Goal: Information Seeking & Learning: Learn about a topic

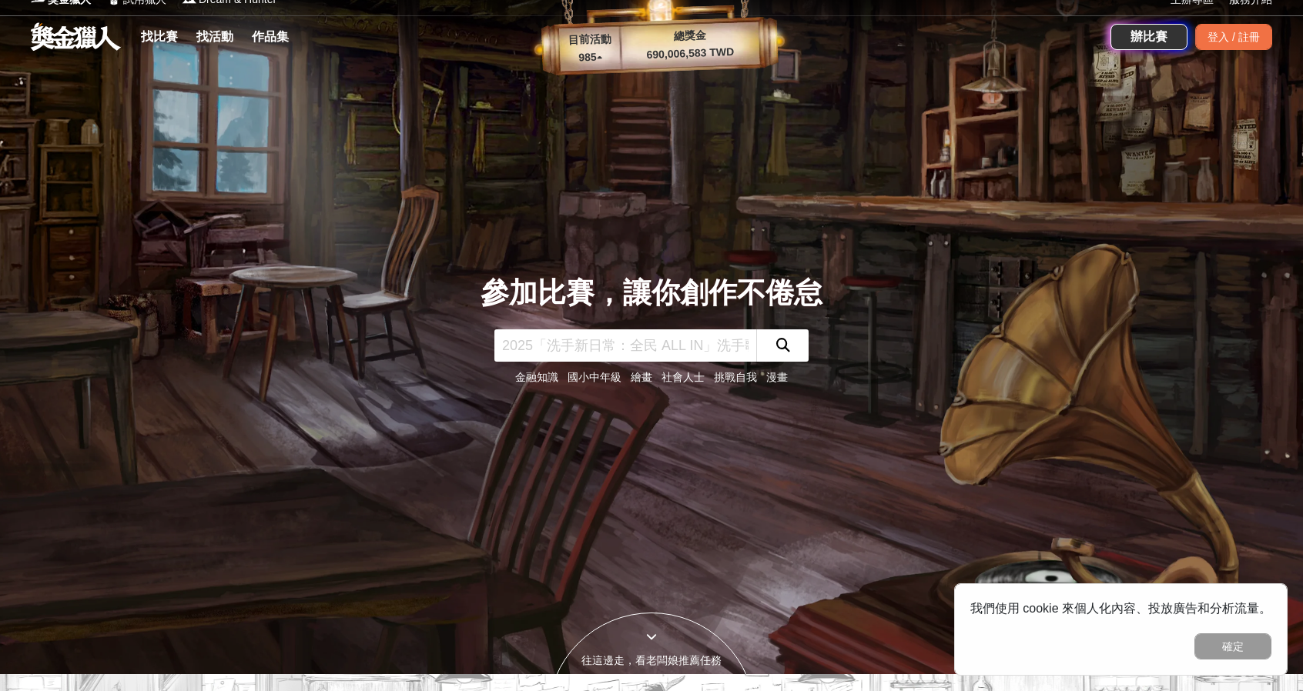
click at [1170, 363] on div at bounding box center [651, 328] width 1303 height 691
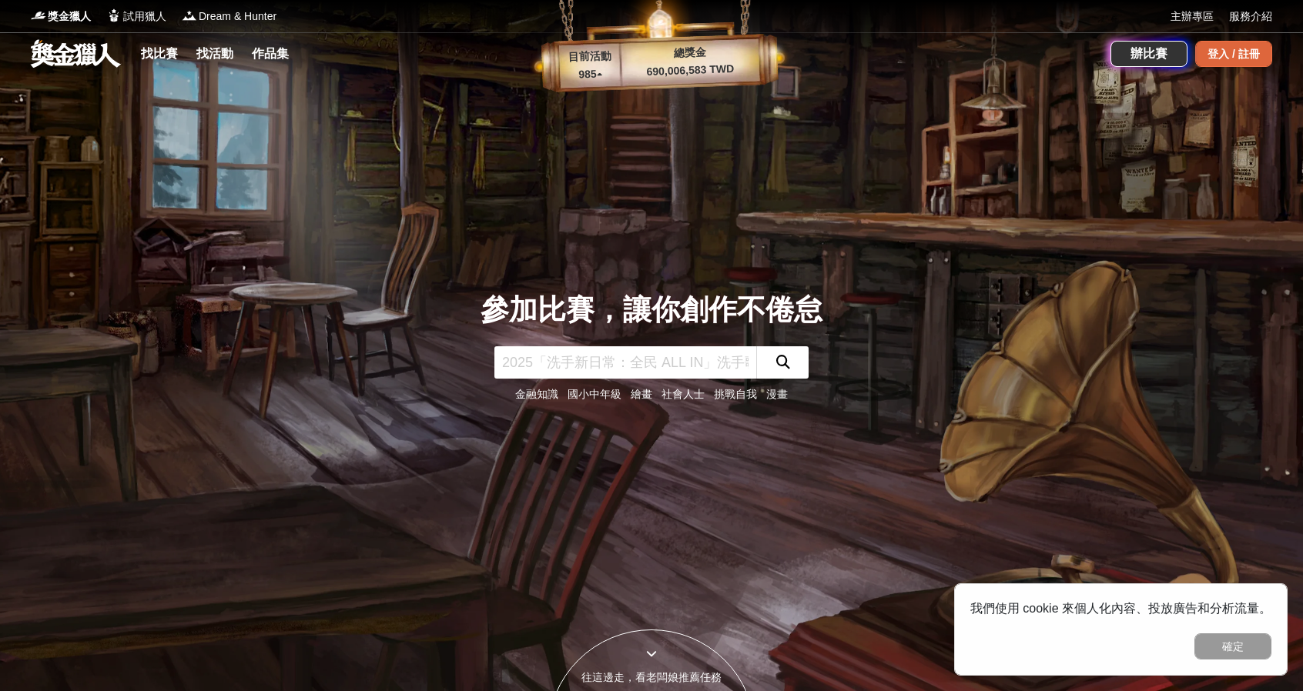
click at [1220, 52] on div "登入 / 註冊" at bounding box center [1233, 54] width 77 height 26
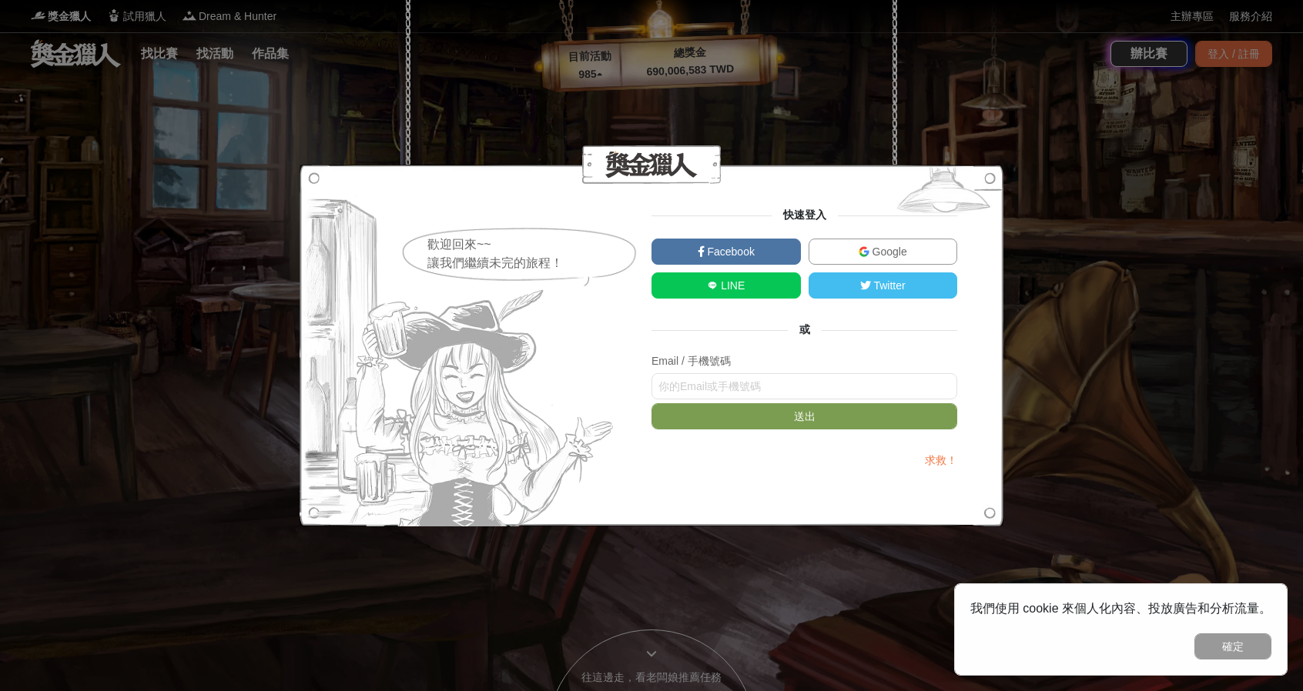
click at [902, 253] on span "Google" at bounding box center [888, 252] width 38 height 12
click at [888, 262] on link "Google" at bounding box center [882, 252] width 149 height 26
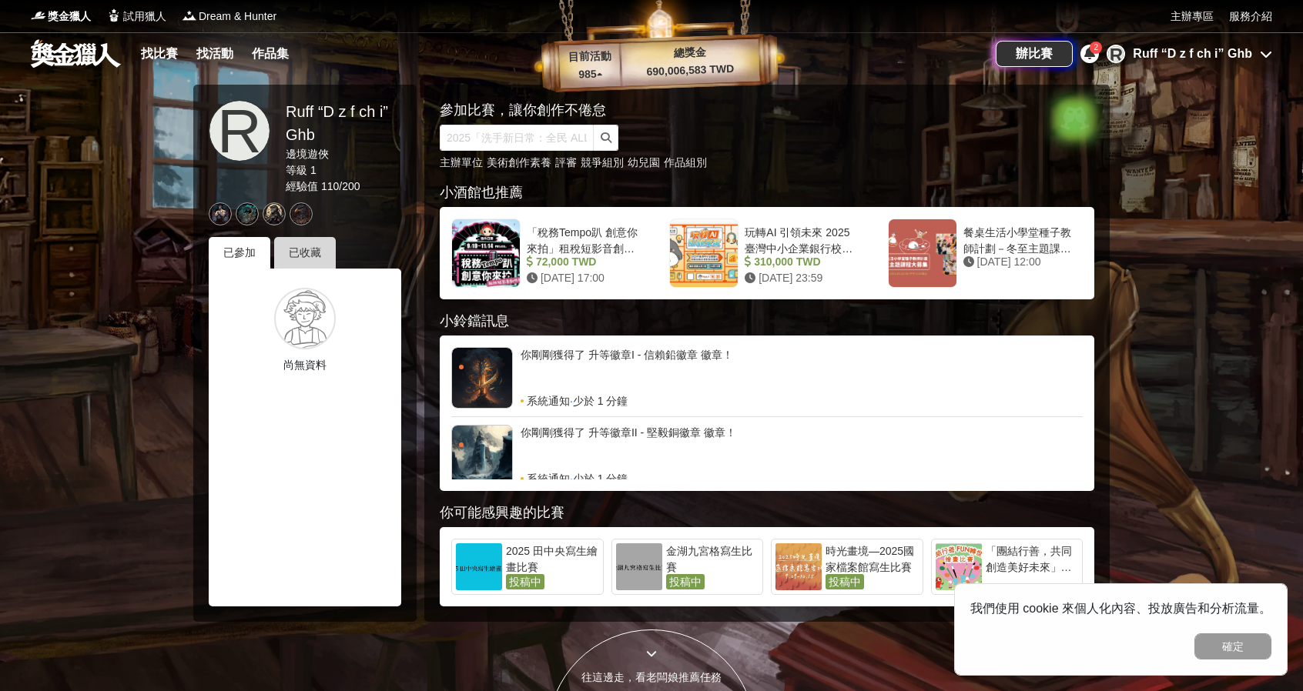
click at [306, 238] on div "已收藏" at bounding box center [305, 253] width 62 height 32
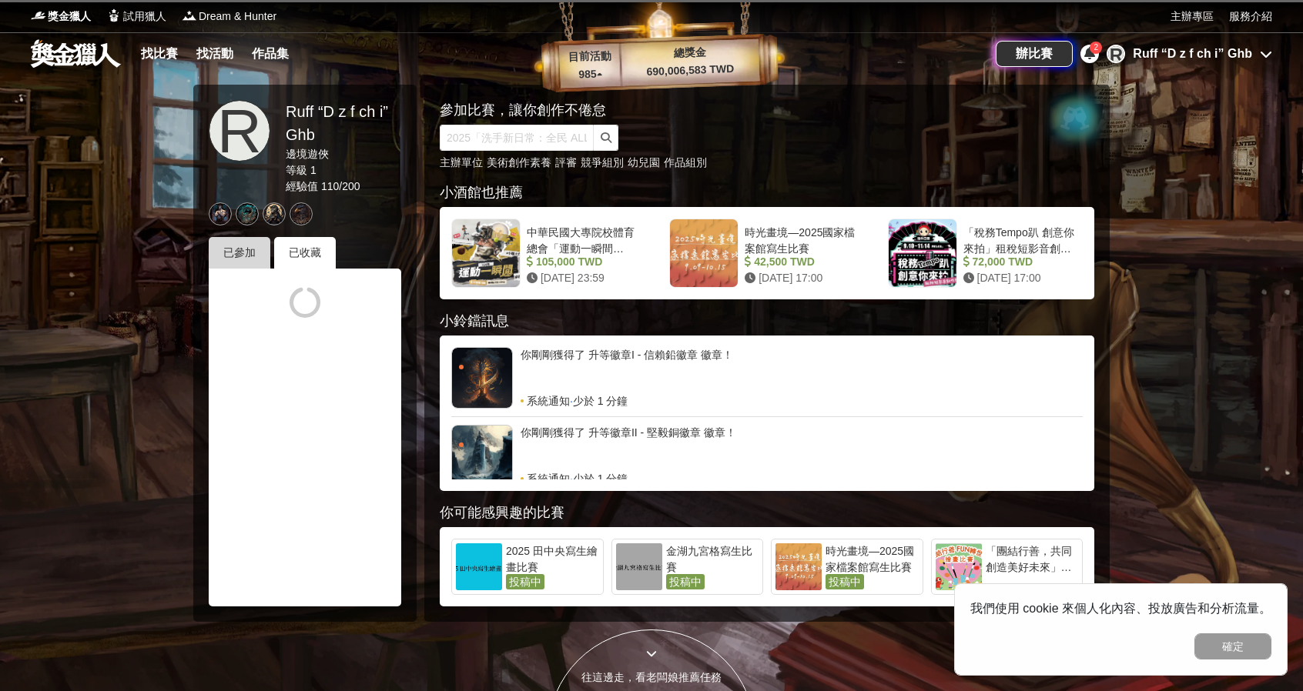
click at [249, 255] on div "已參加" at bounding box center [240, 253] width 62 height 32
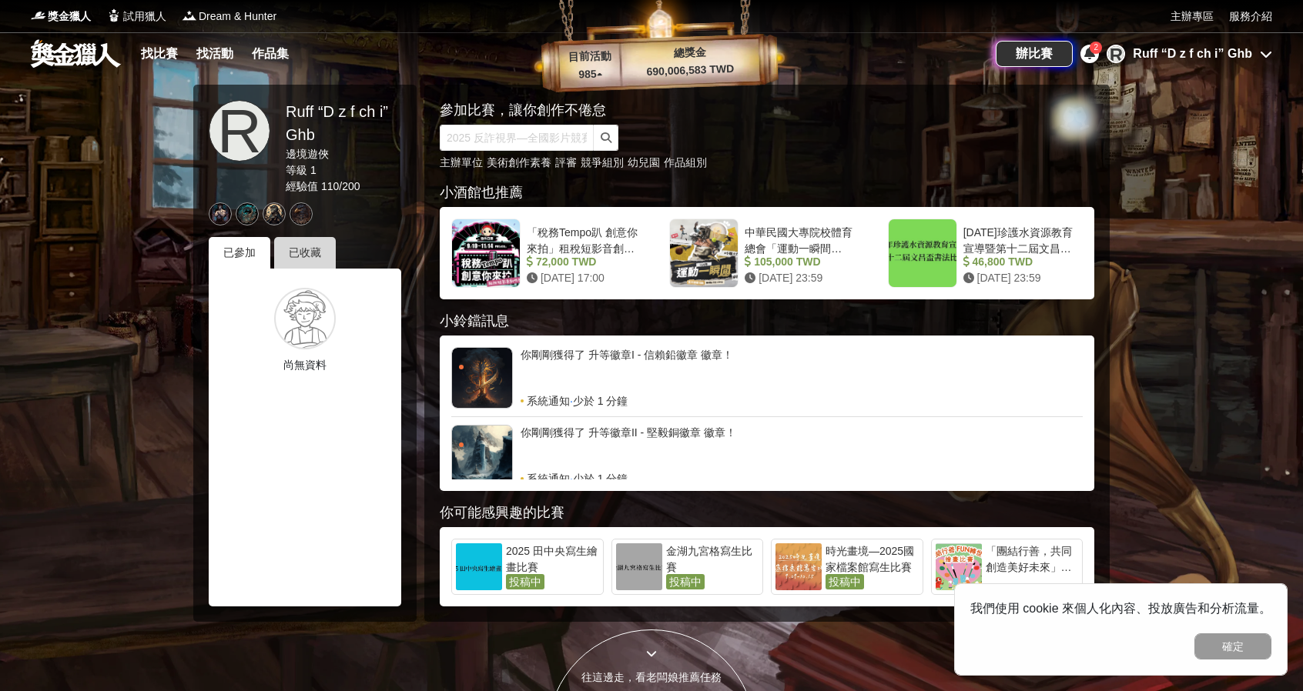
click at [313, 257] on div "已收藏" at bounding box center [305, 253] width 62 height 32
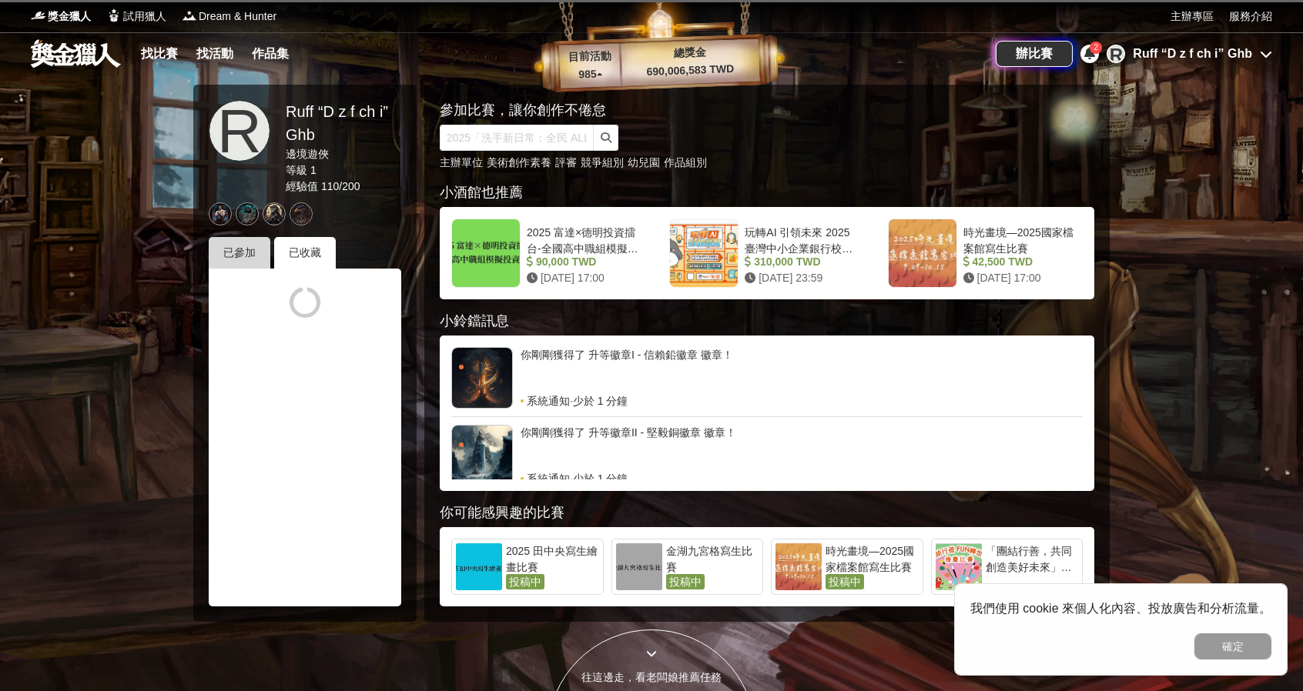
click at [245, 254] on div "已參加" at bounding box center [240, 253] width 62 height 32
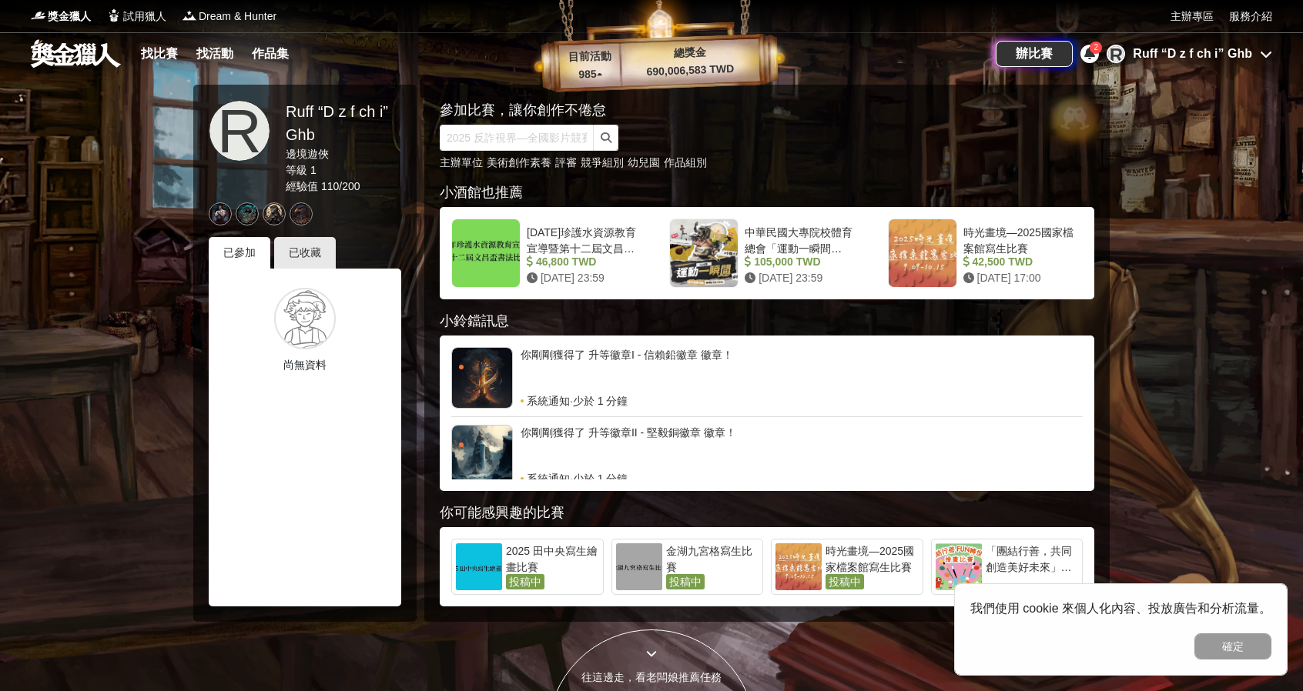
drag, startPoint x: 343, startPoint y: 341, endPoint x: 336, endPoint y: 360, distance: 19.5
click at [341, 350] on div "尚無資料" at bounding box center [304, 330] width 169 height 85
click at [210, 214] on div at bounding box center [220, 213] width 23 height 23
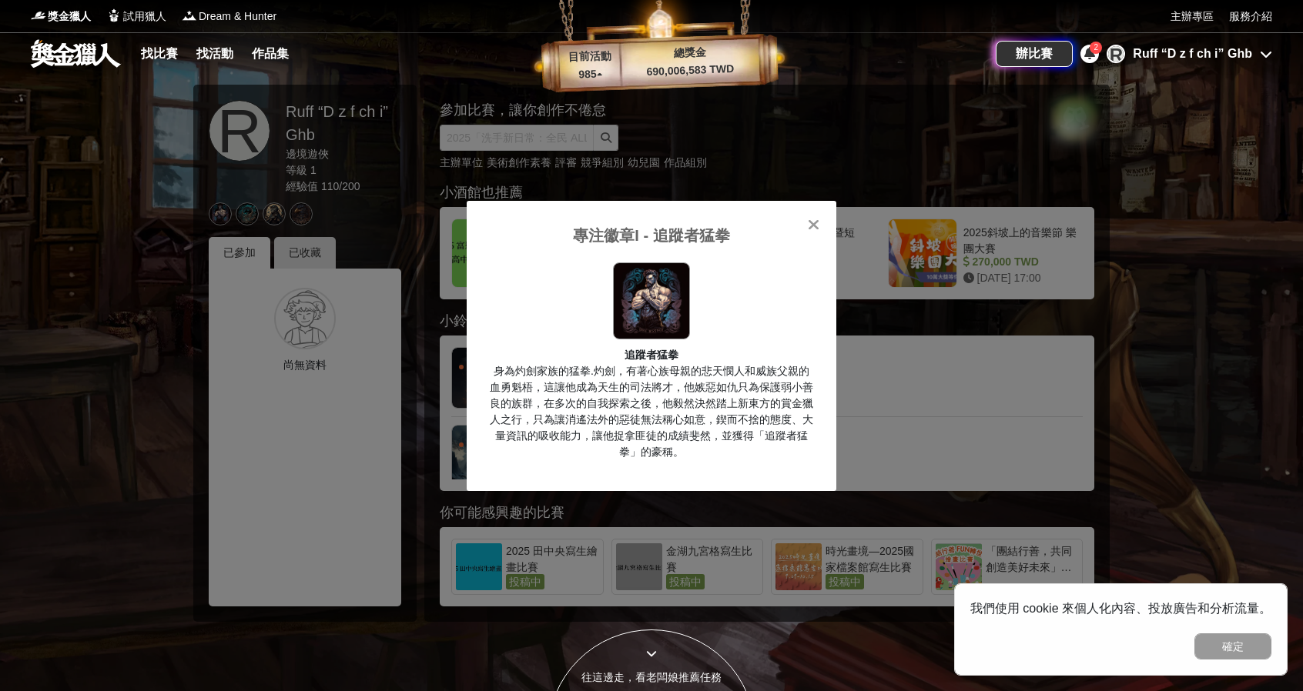
click at [219, 212] on div "專注徽章I - 追蹤者猛拳 追蹤者猛拳 身為灼劍家族的猛拳.灼劍，有著心族母親的悲天憫人和威族父親的血勇魁梧，這讓他成為天生的司法將才，他嫉惡如仇只為保護弱小…" at bounding box center [651, 345] width 1303 height 691
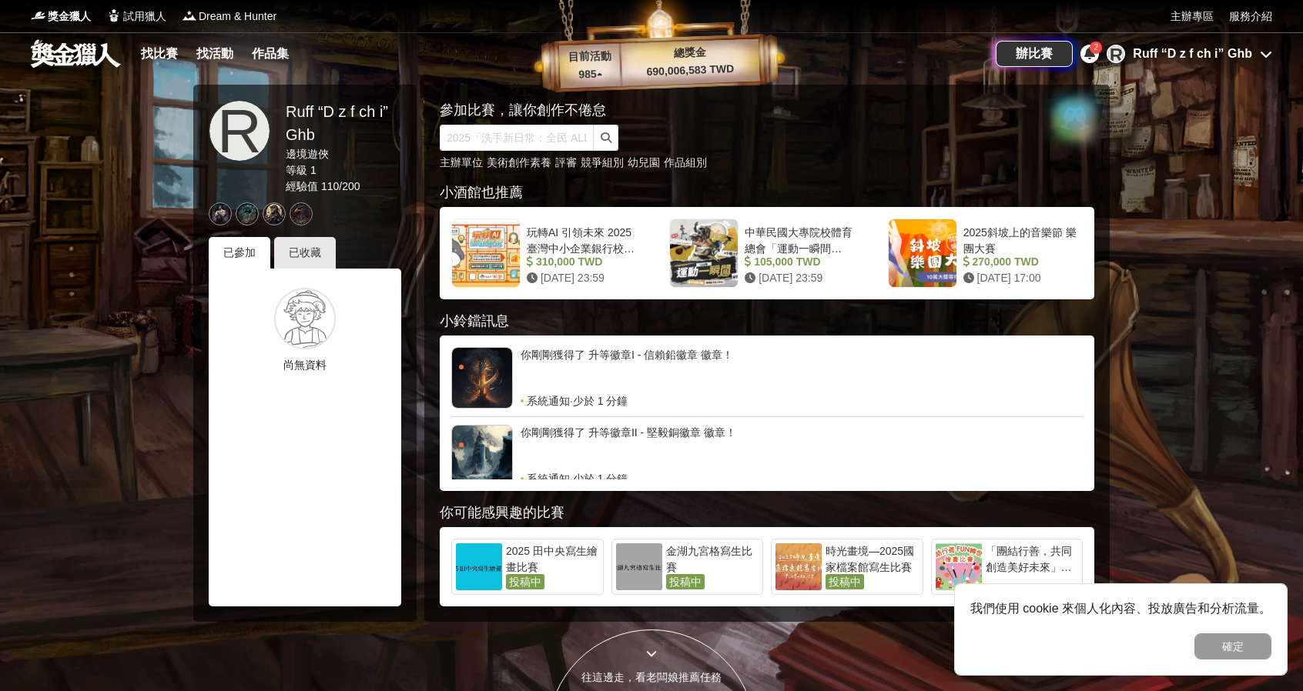
click at [243, 215] on div at bounding box center [247, 213] width 23 height 23
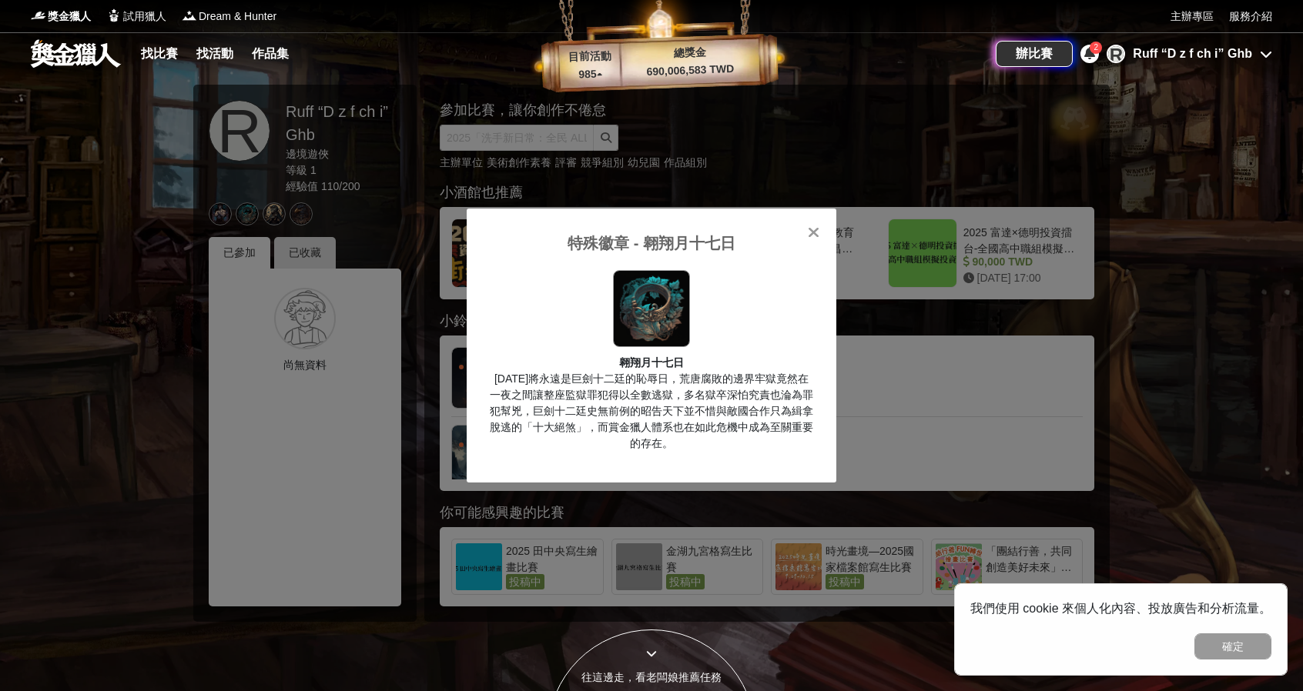
click at [244, 215] on div "特殊徽章 - 翱翔月十七日 翱翔月十七日 [DATE]將永遠是巨劍十二廷的恥辱日，荒唐腐敗的邊界牢獄竟然在一夜之間讓整座監獄罪犯得以全數逃獄，多名獄卒深怕究責…" at bounding box center [651, 345] width 1303 height 691
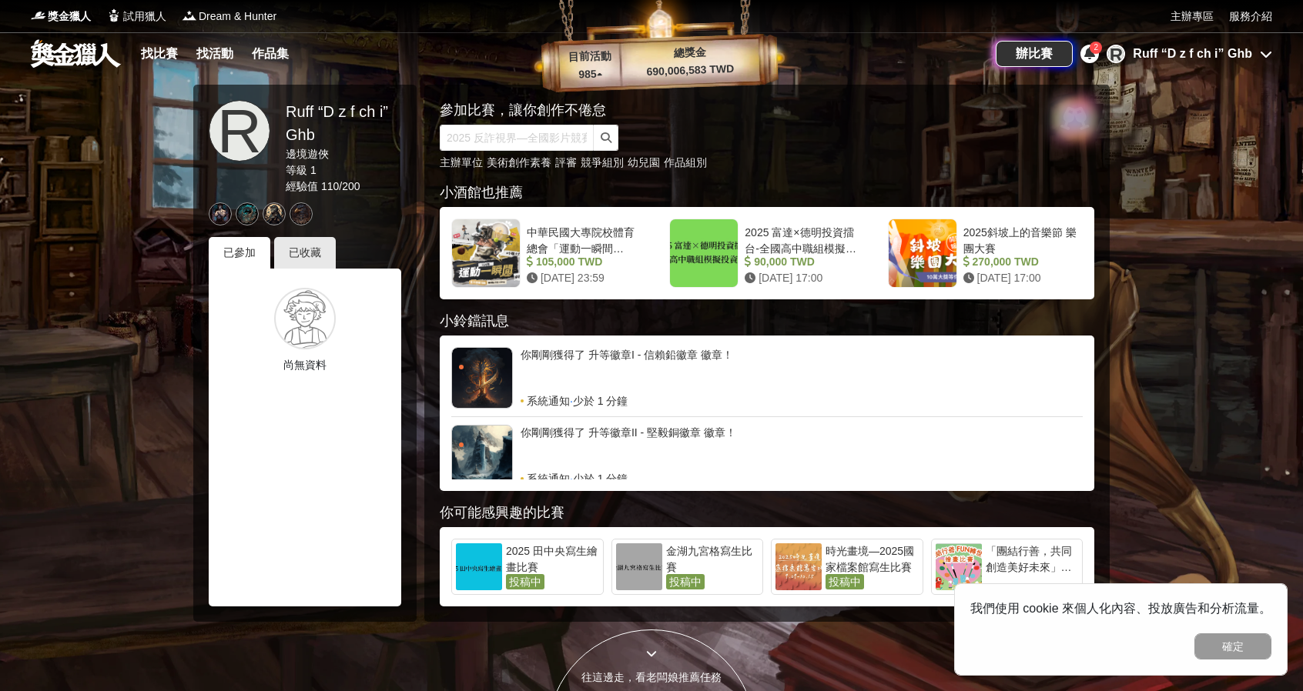
click at [265, 209] on div at bounding box center [274, 213] width 23 height 23
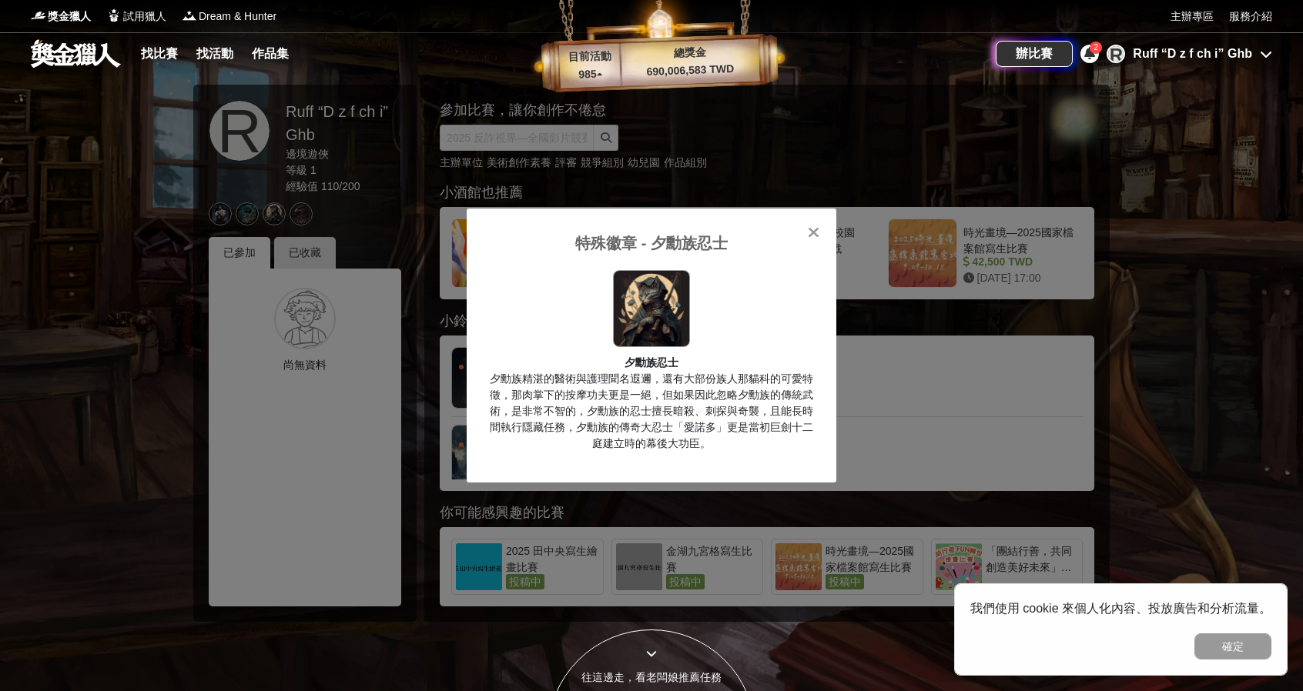
click at [265, 209] on div "特殊徽章 - 夕勳族忍士 夕勳族忍士 夕勳族精湛的醫術與護理聞名遐邇，還有大部份族人那貓科的可愛特徵，那肉掌下的按摩功夫更是一絕，但如果因此忽略夕勳族的傳統武…" at bounding box center [651, 345] width 1303 height 691
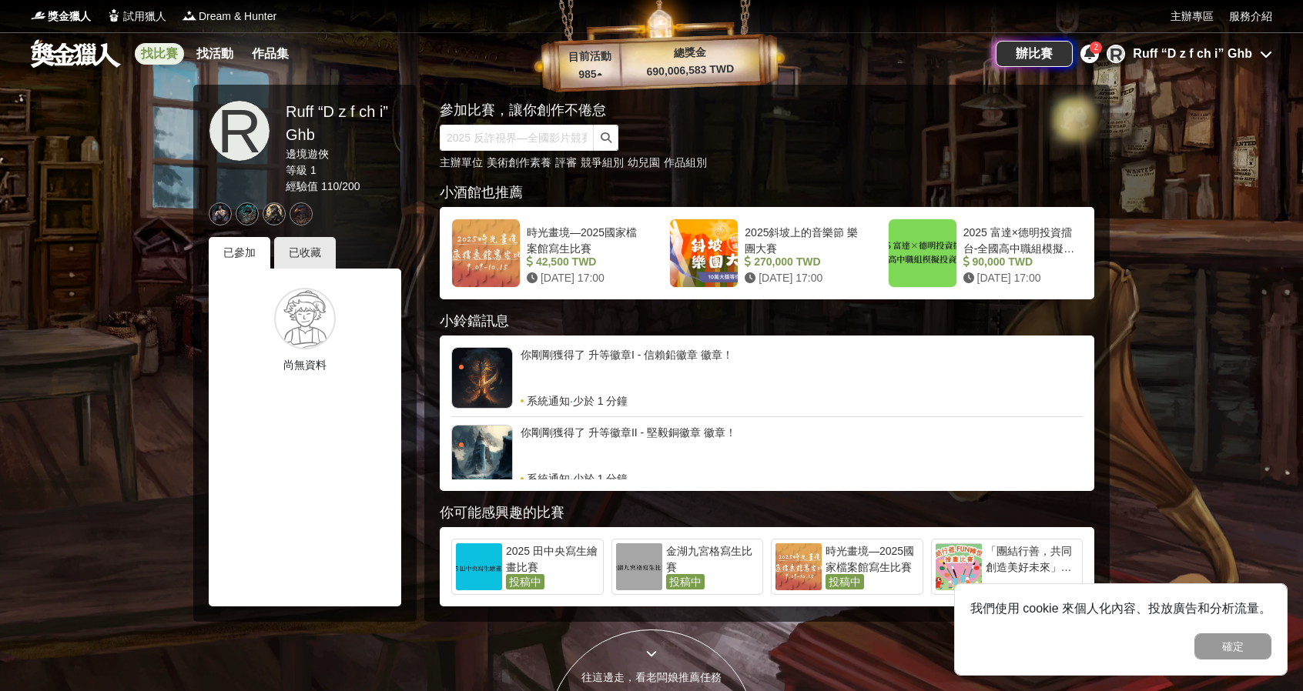
click at [164, 53] on link "找比賽" at bounding box center [159, 54] width 49 height 22
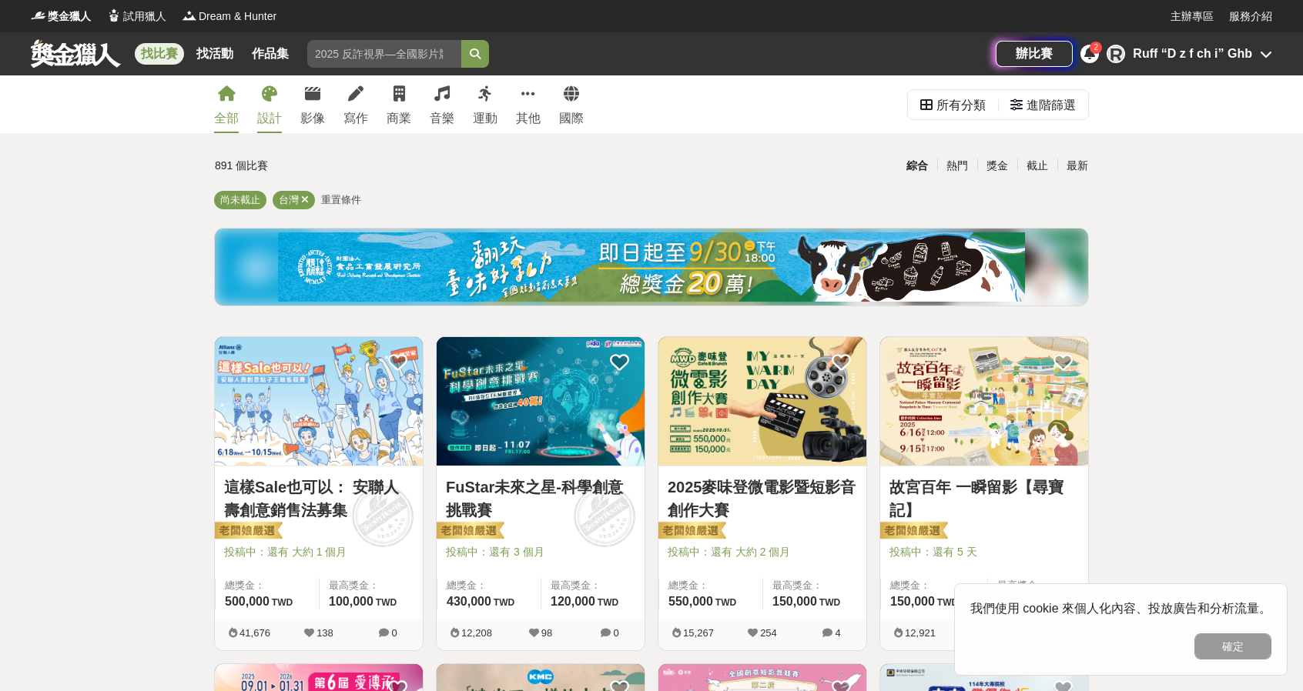
click at [277, 109] on link "設計" at bounding box center [269, 104] width 25 height 58
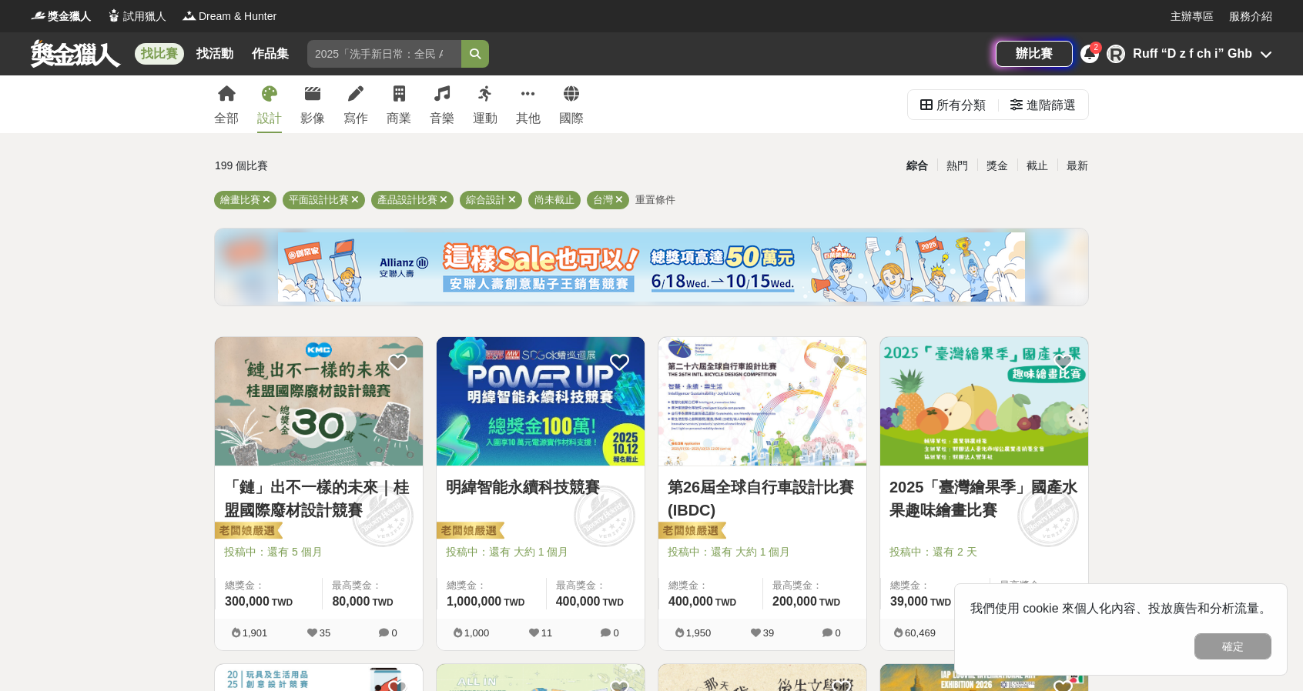
click at [981, 424] on img at bounding box center [984, 401] width 208 height 129
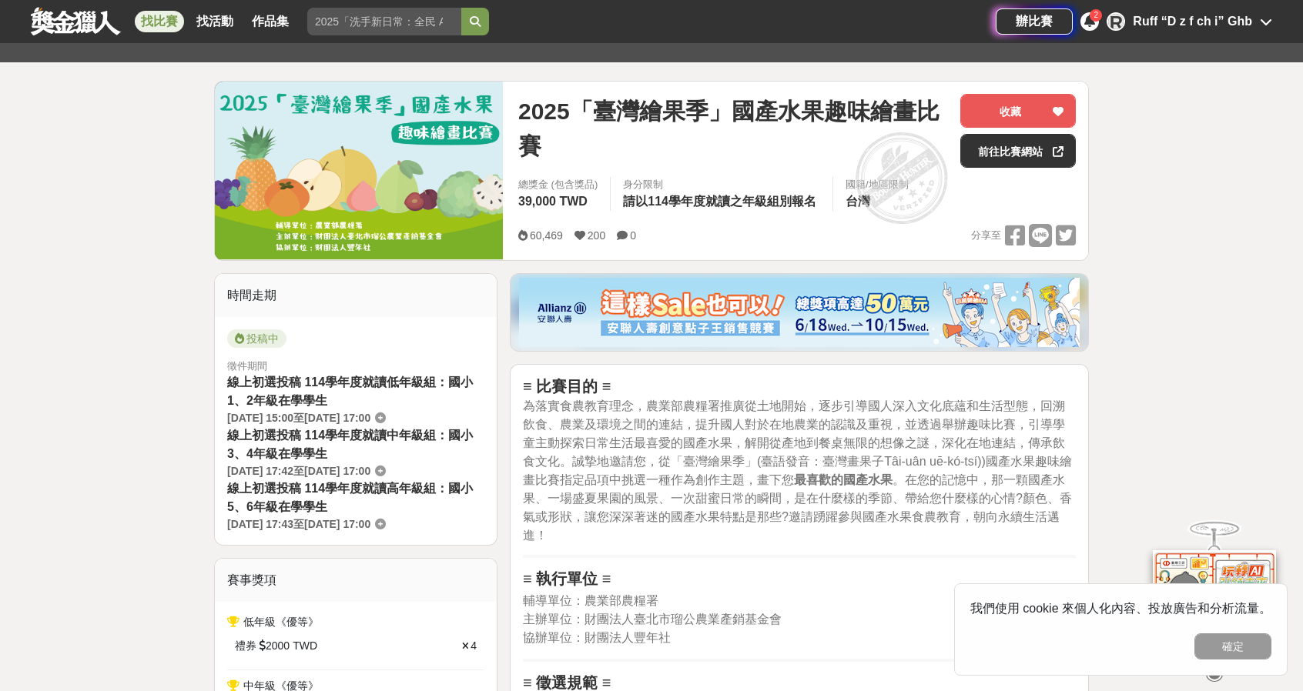
scroll to position [385, 0]
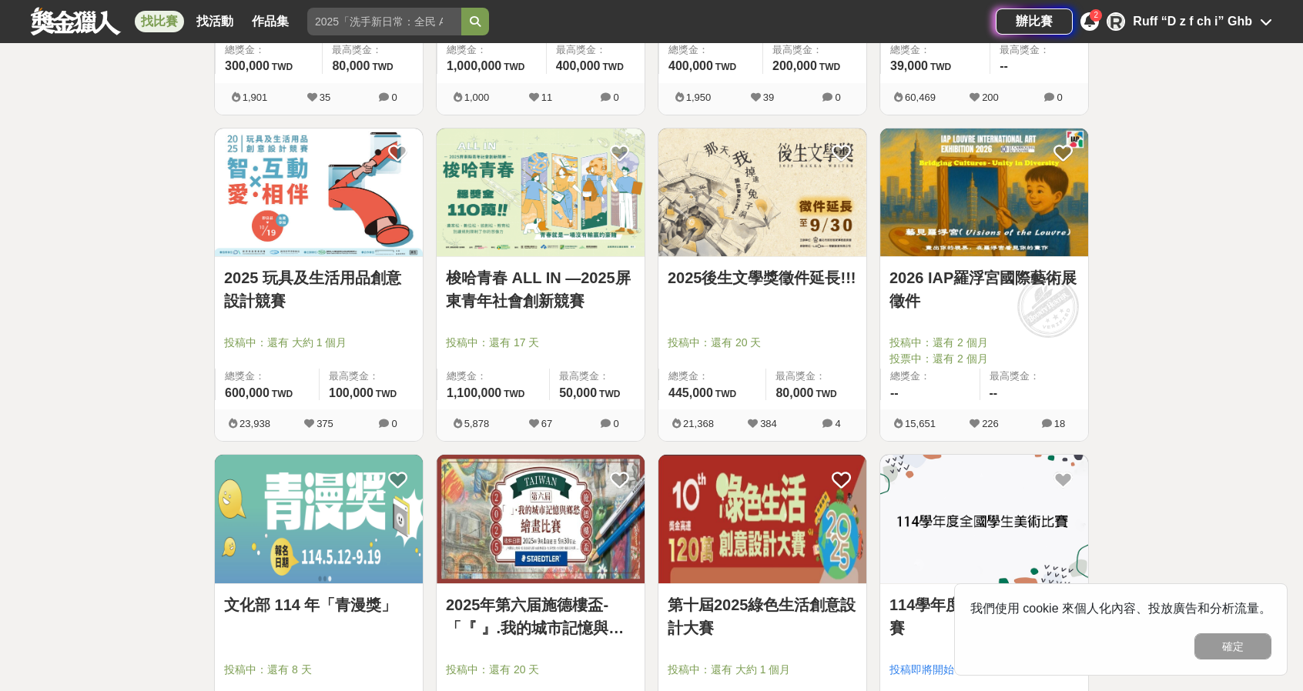
scroll to position [539, 0]
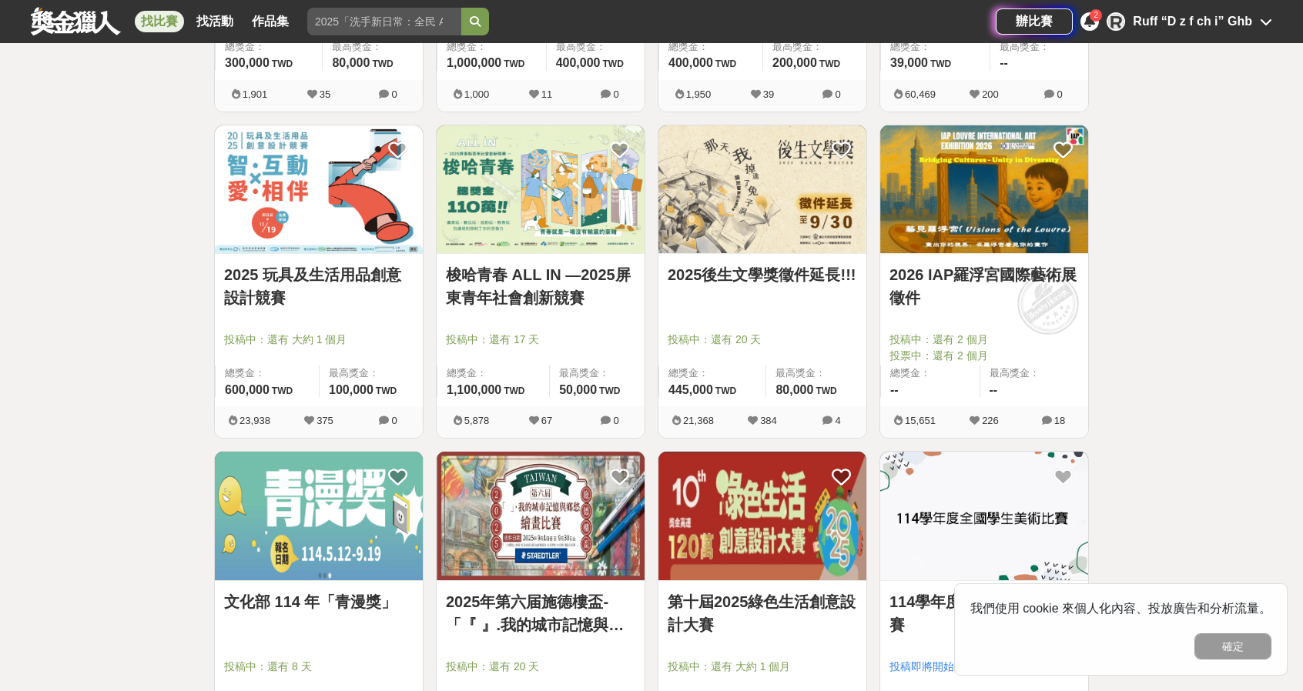
click at [363, 529] on img at bounding box center [319, 516] width 208 height 129
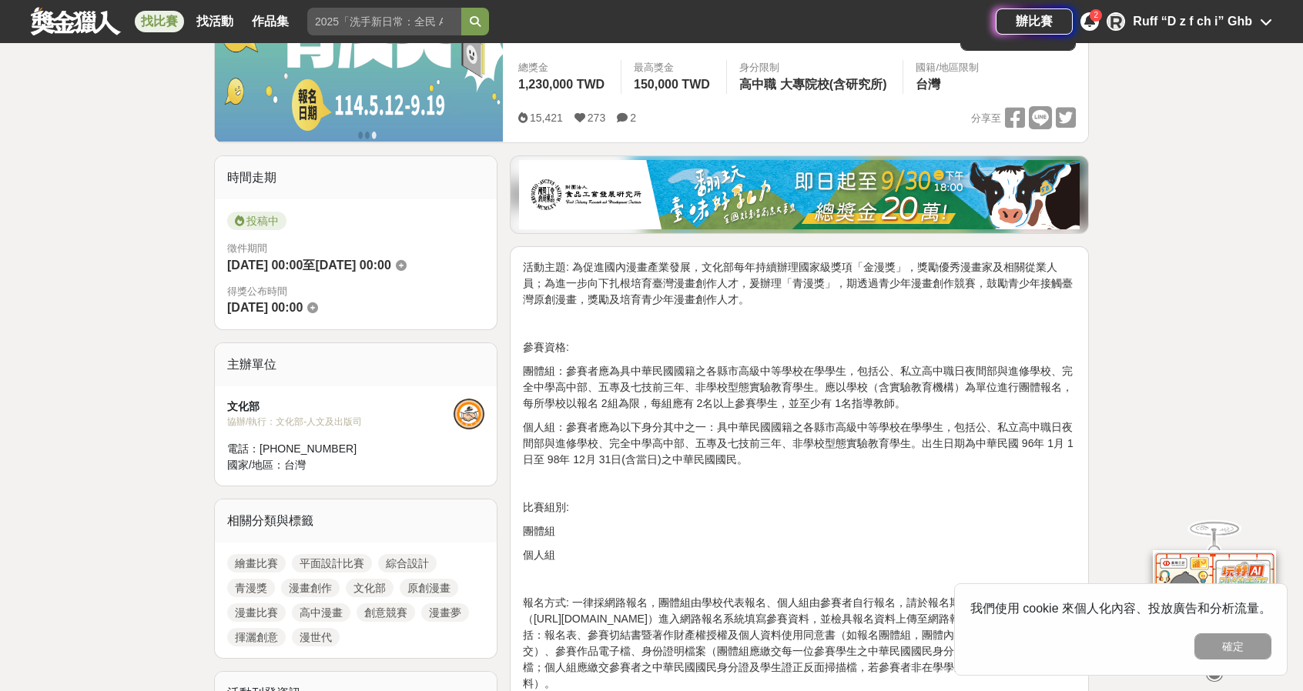
scroll to position [462, 0]
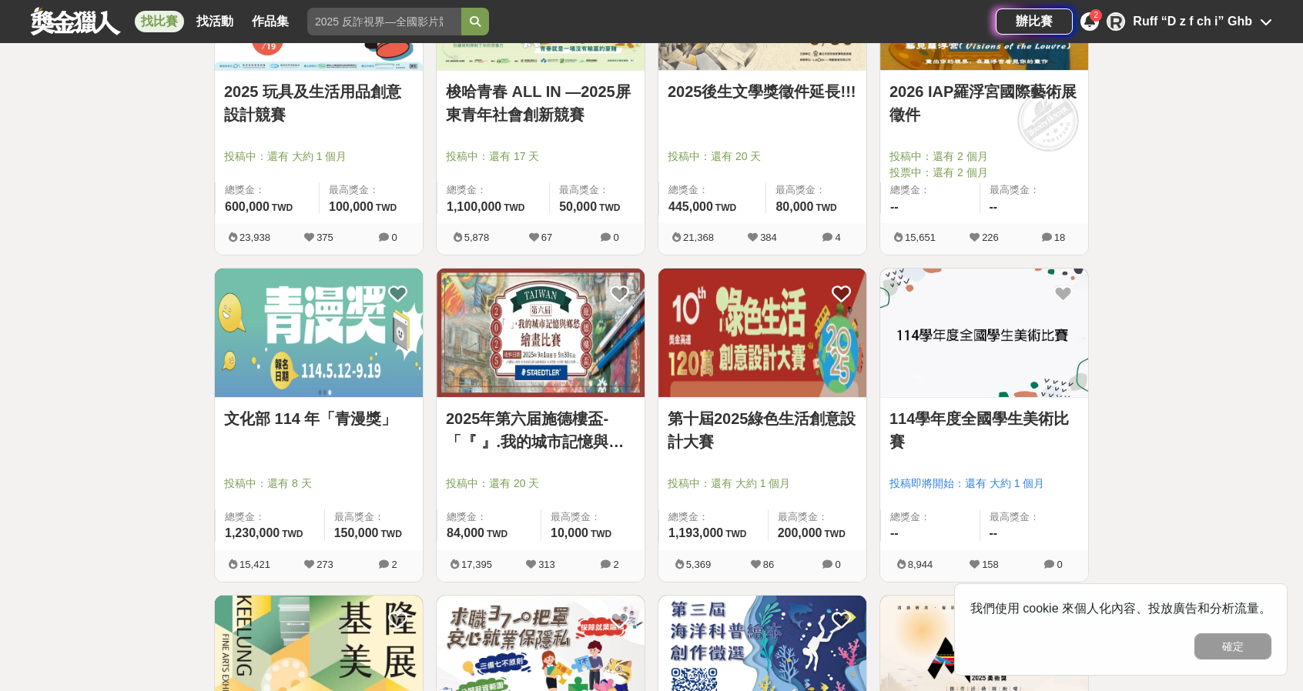
scroll to position [924, 0]
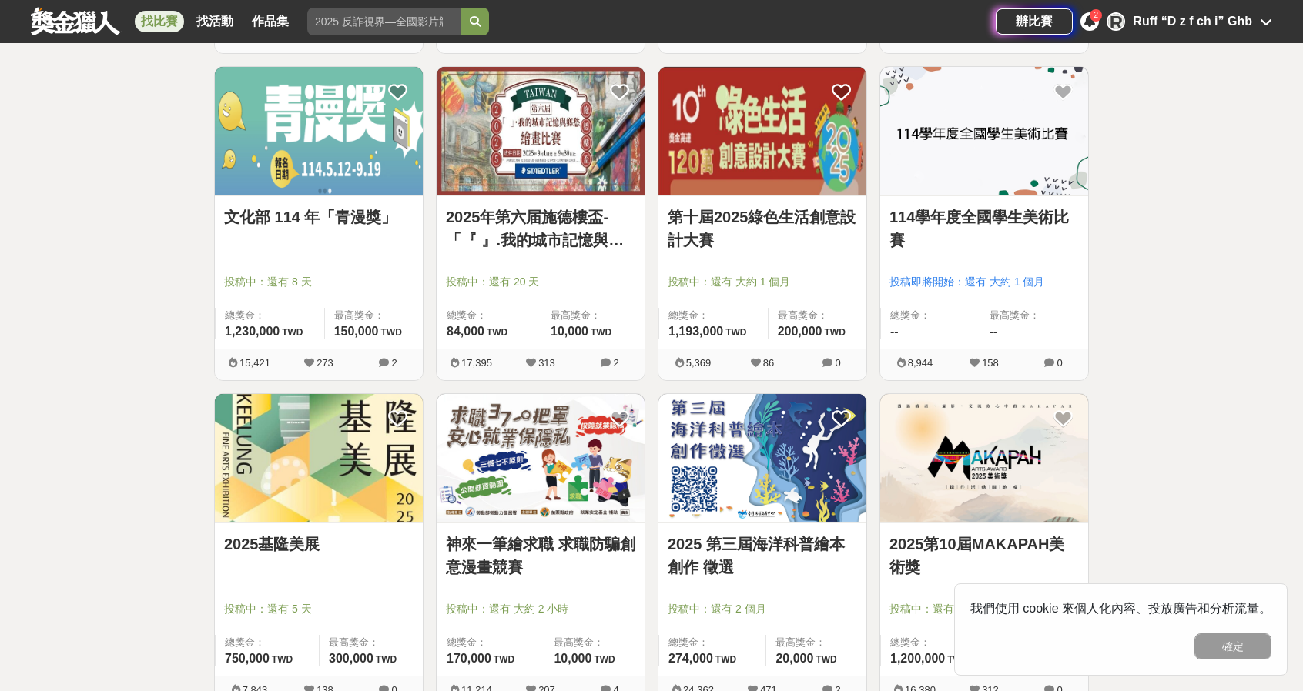
click at [546, 162] on img at bounding box center [541, 131] width 208 height 129
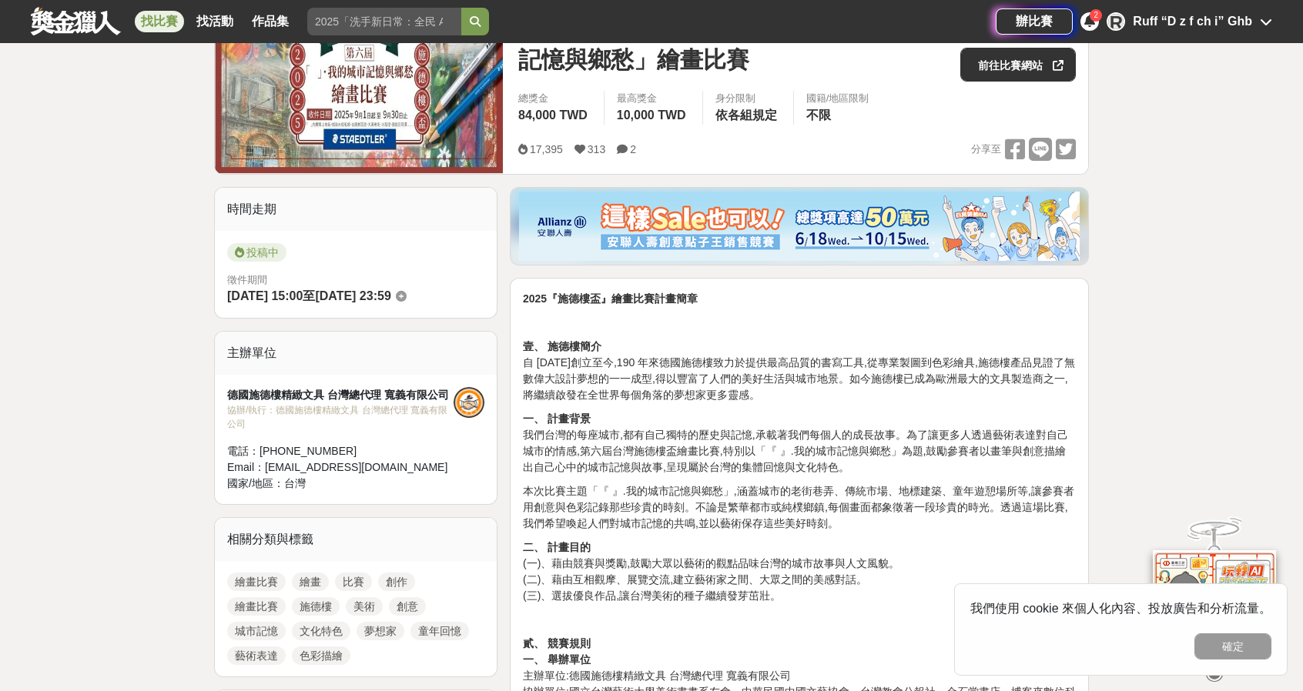
scroll to position [231, 0]
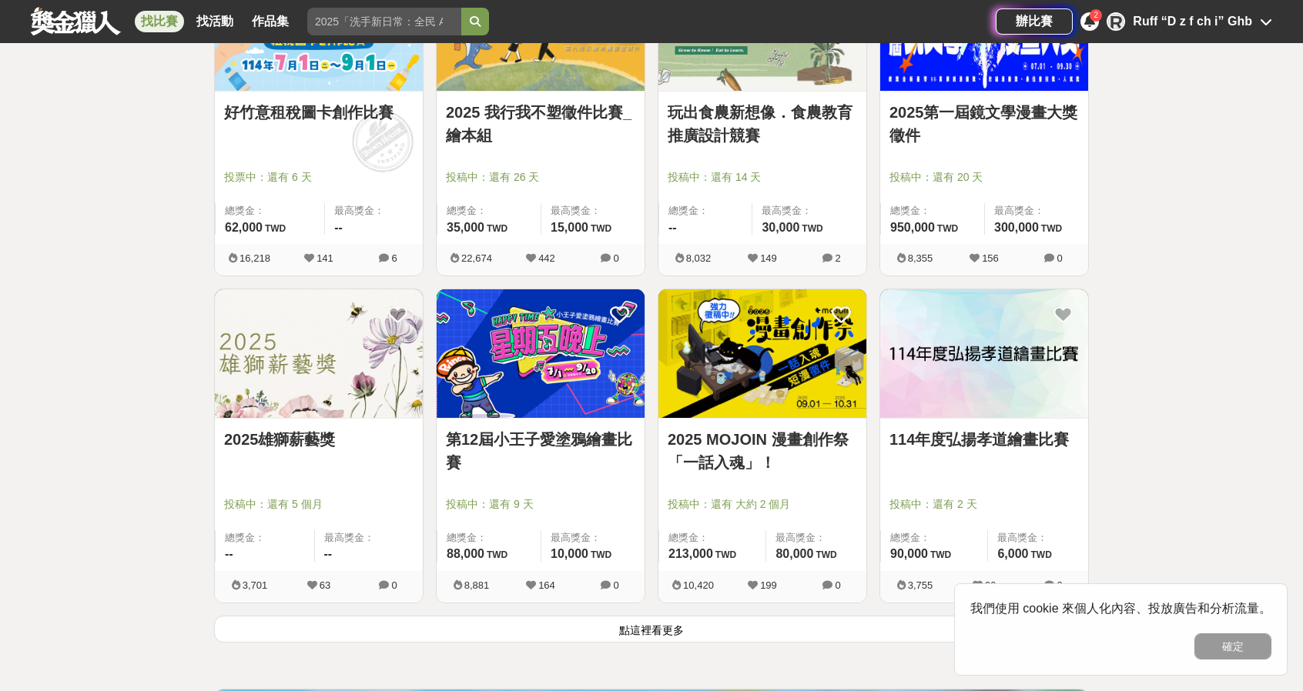
scroll to position [1694, 0]
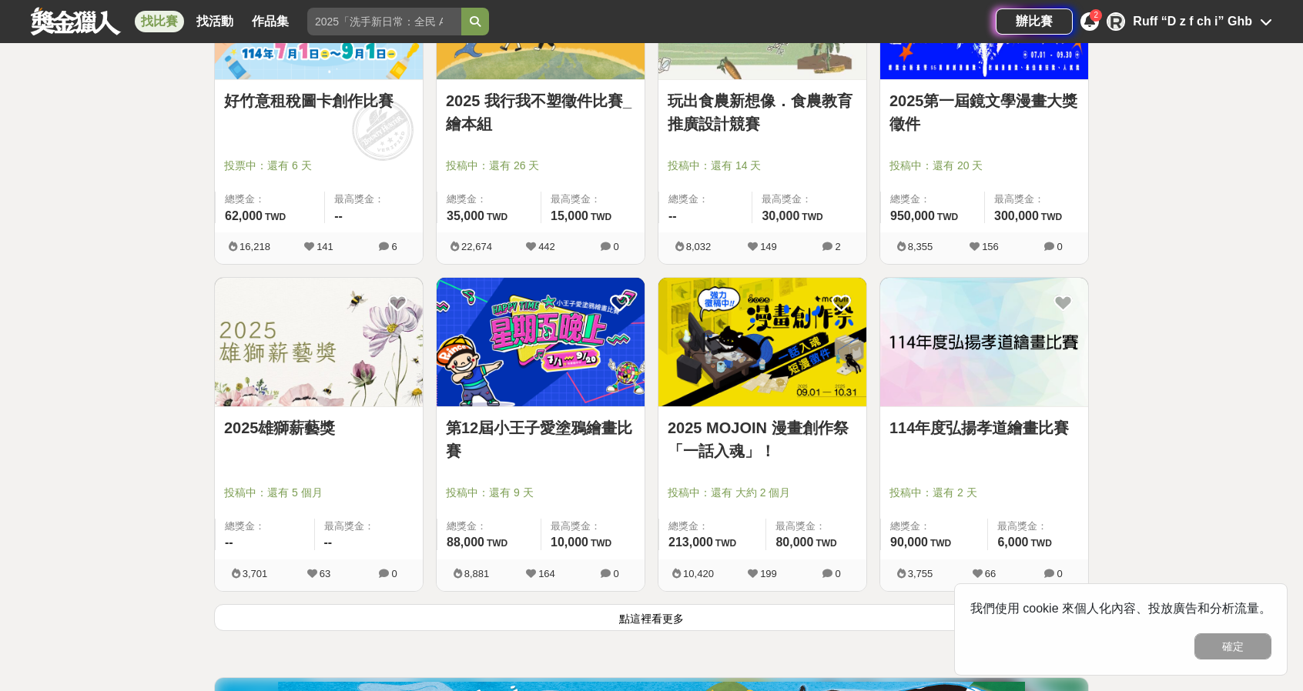
click at [581, 355] on img at bounding box center [541, 342] width 208 height 129
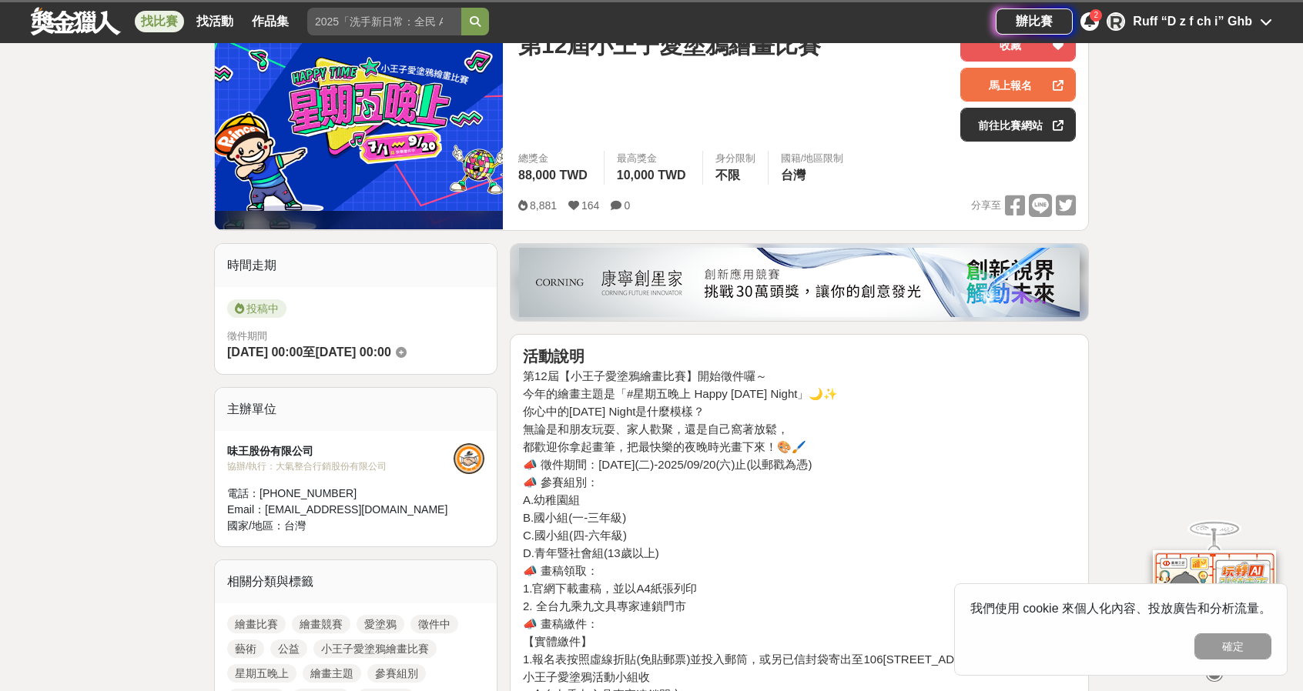
scroll to position [308, 0]
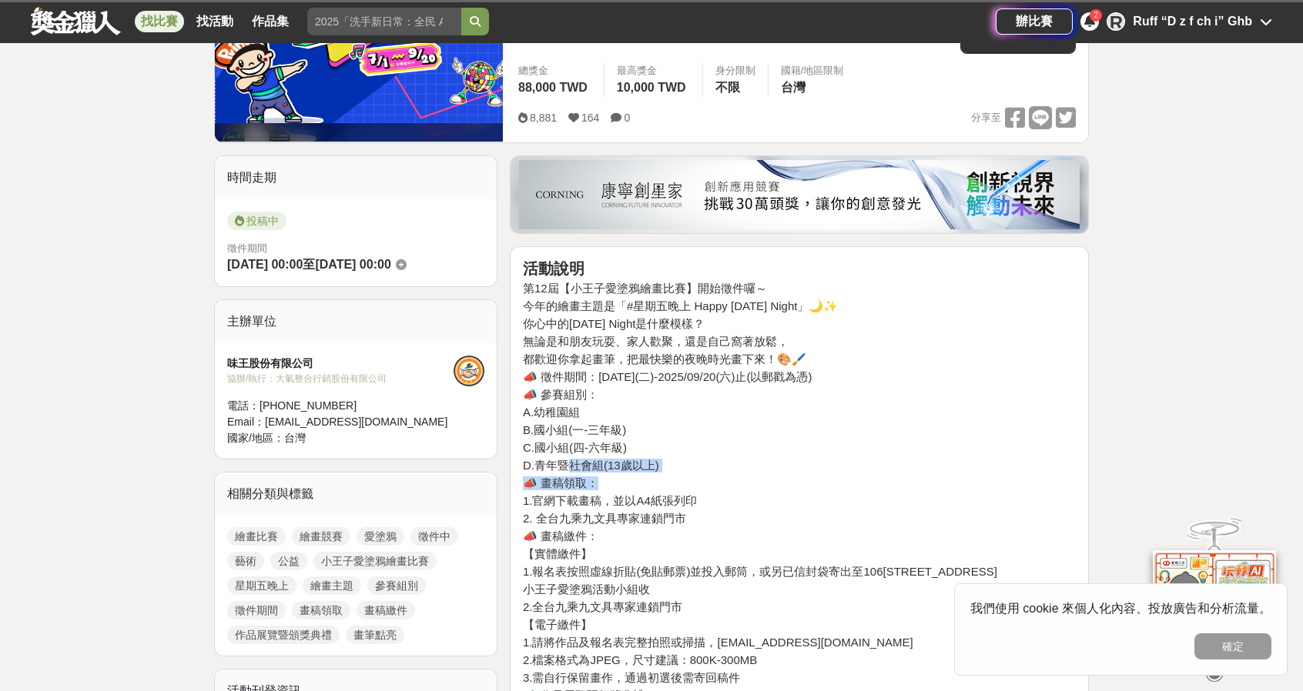
drag, startPoint x: 564, startPoint y: 461, endPoint x: 614, endPoint y: 472, distance: 50.4
click at [617, 465] on h4 "D.青年暨社會組(13歲以上)" at bounding box center [799, 466] width 553 height 14
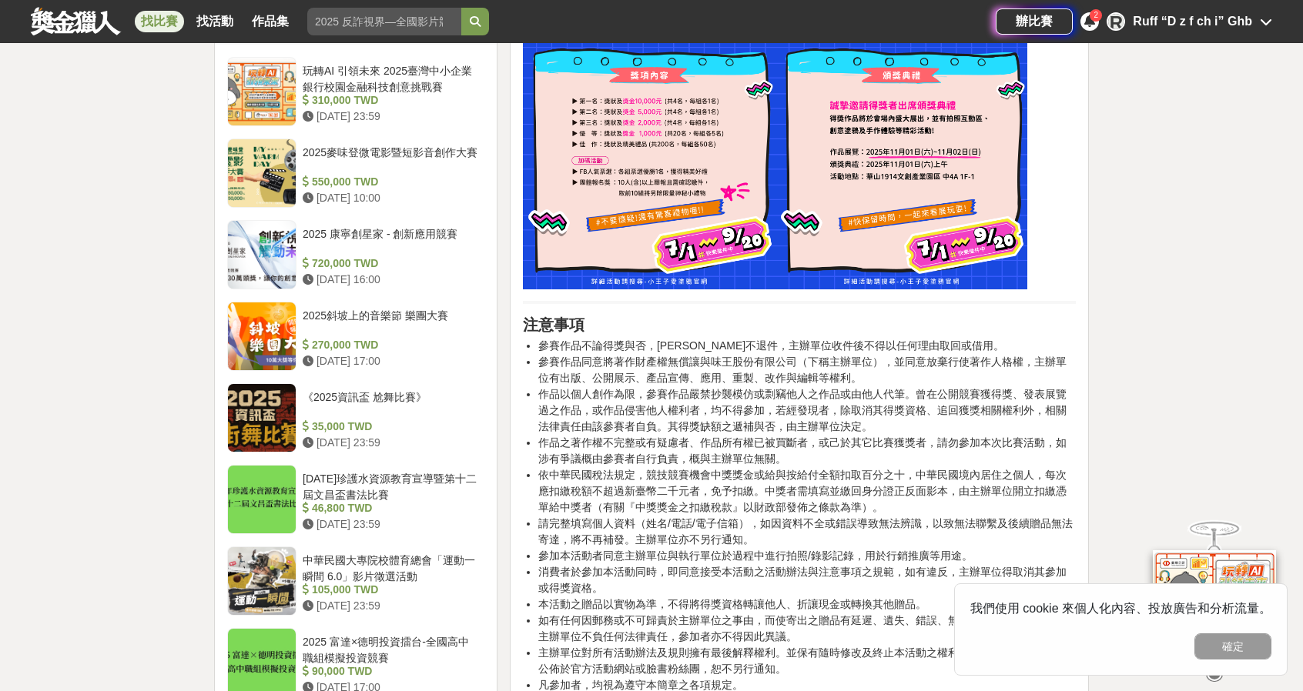
scroll to position [1386, 0]
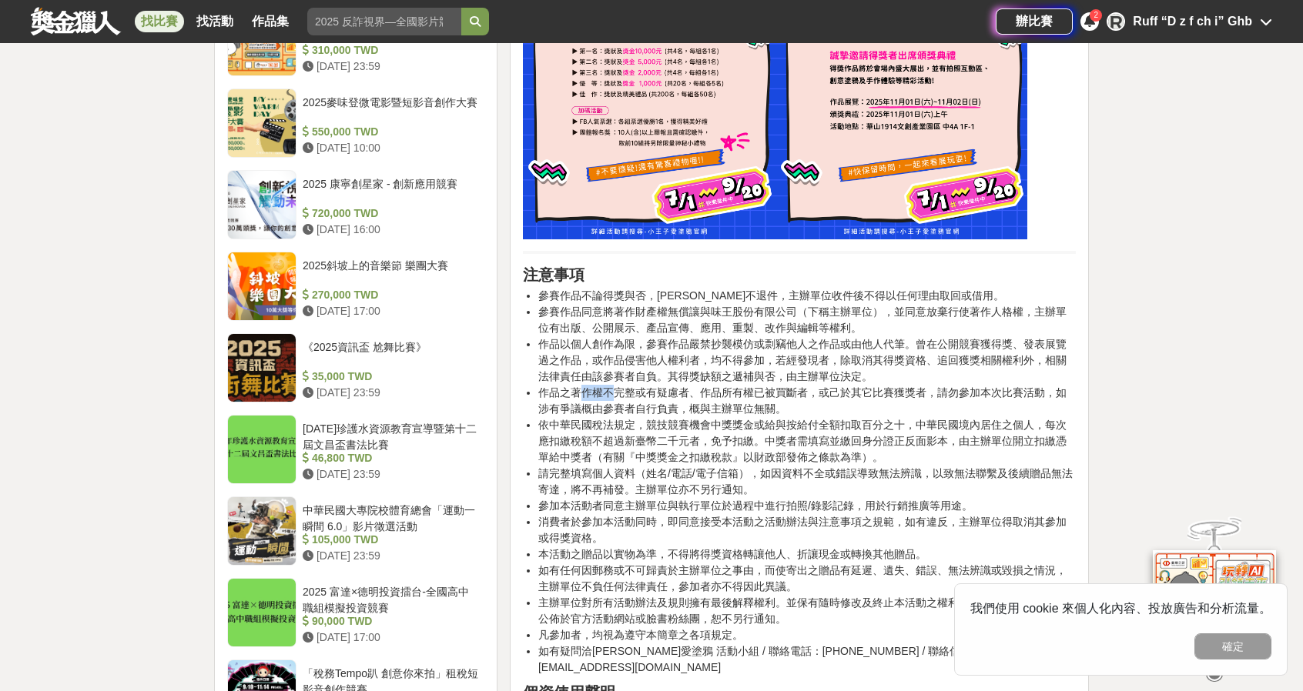
drag, startPoint x: 576, startPoint y: 388, endPoint x: 614, endPoint y: 392, distance: 38.7
click at [614, 392] on li "作品之著作權不完整或有疑慮者、作品所有權已被買斷者，或己於其它比賽獲獎者，請勿參加本次比賽活動，如涉有爭議概由參賽者自行負責，概與主辦單位無關。" at bounding box center [806, 401] width 537 height 32
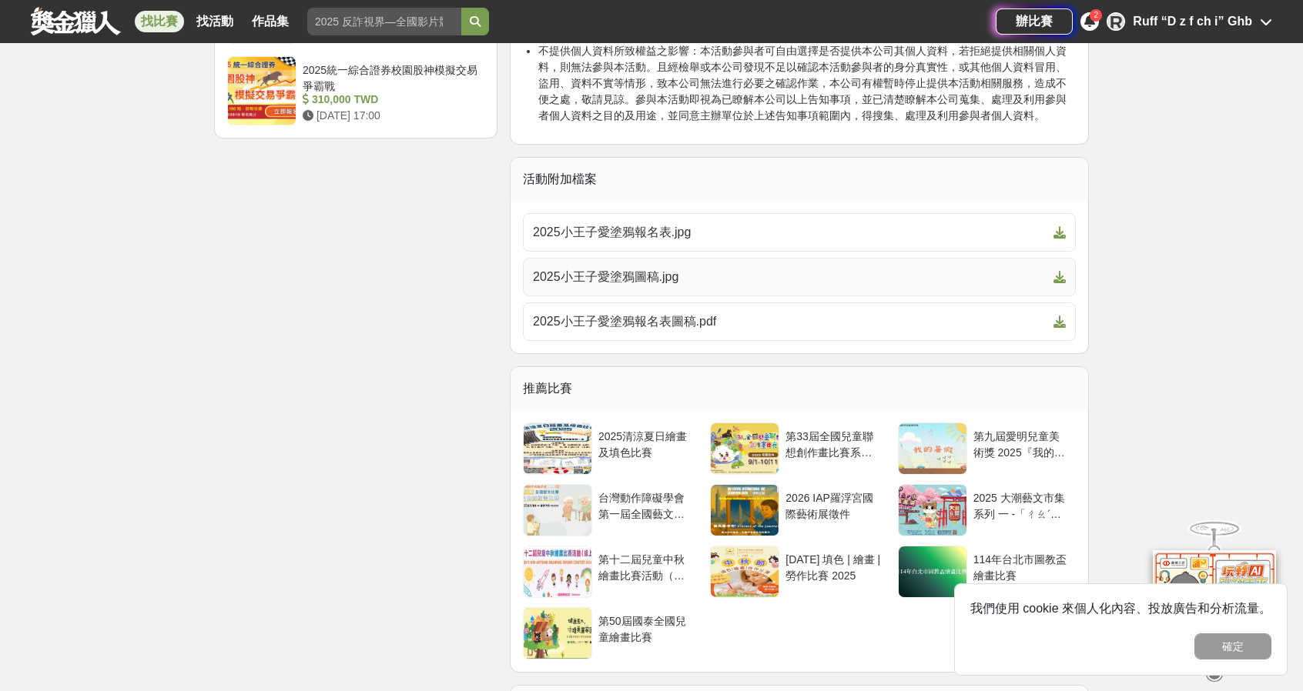
scroll to position [2310, 0]
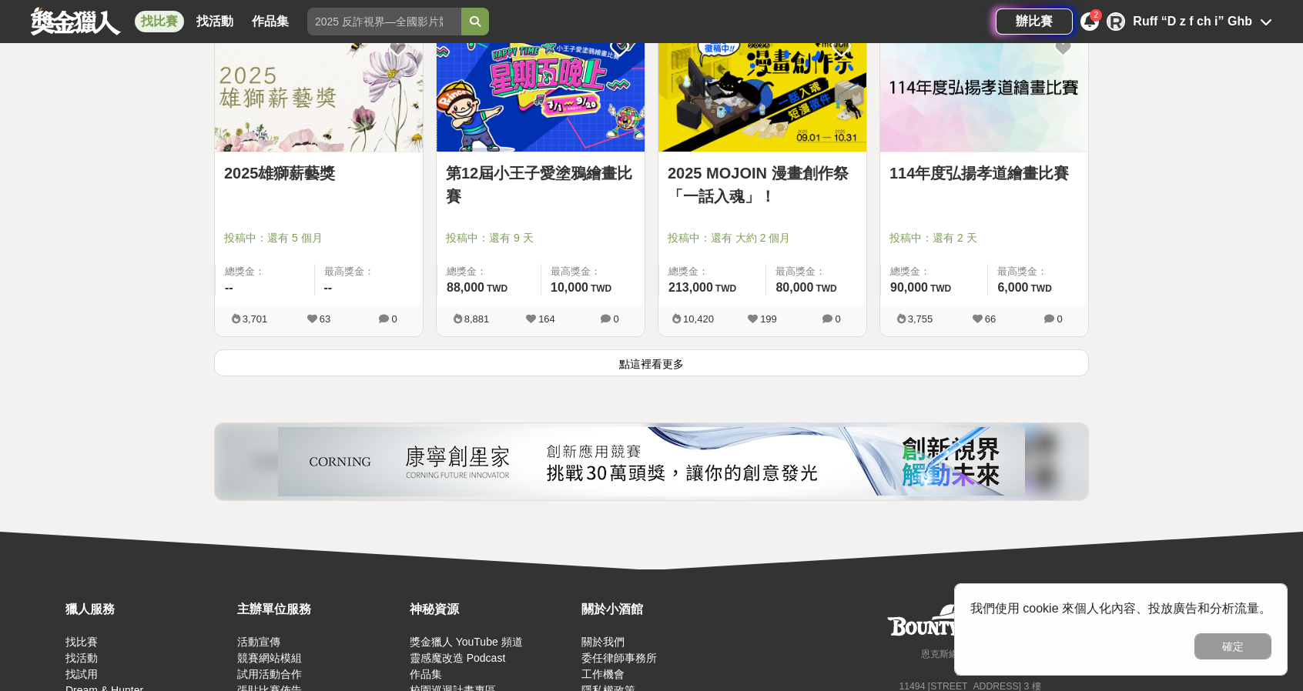
scroll to position [2002, 0]
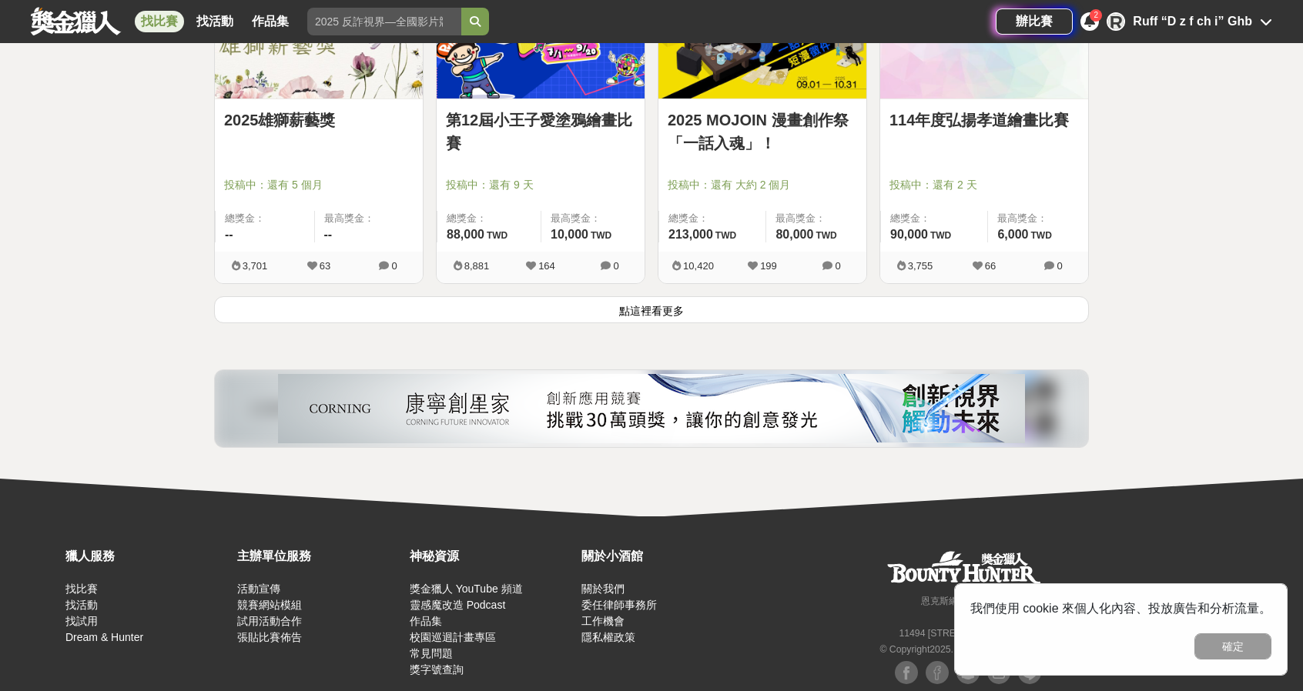
click at [675, 301] on button "點這裡看更多" at bounding box center [651, 309] width 875 height 27
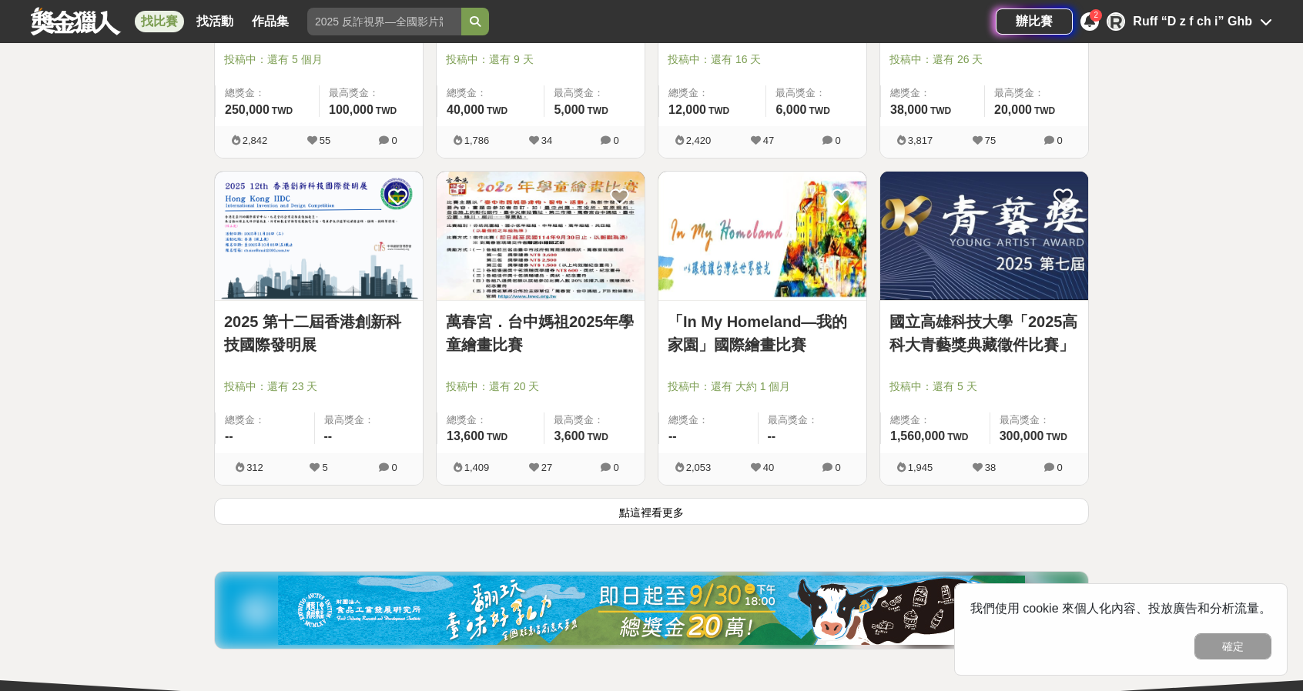
scroll to position [3772, 0]
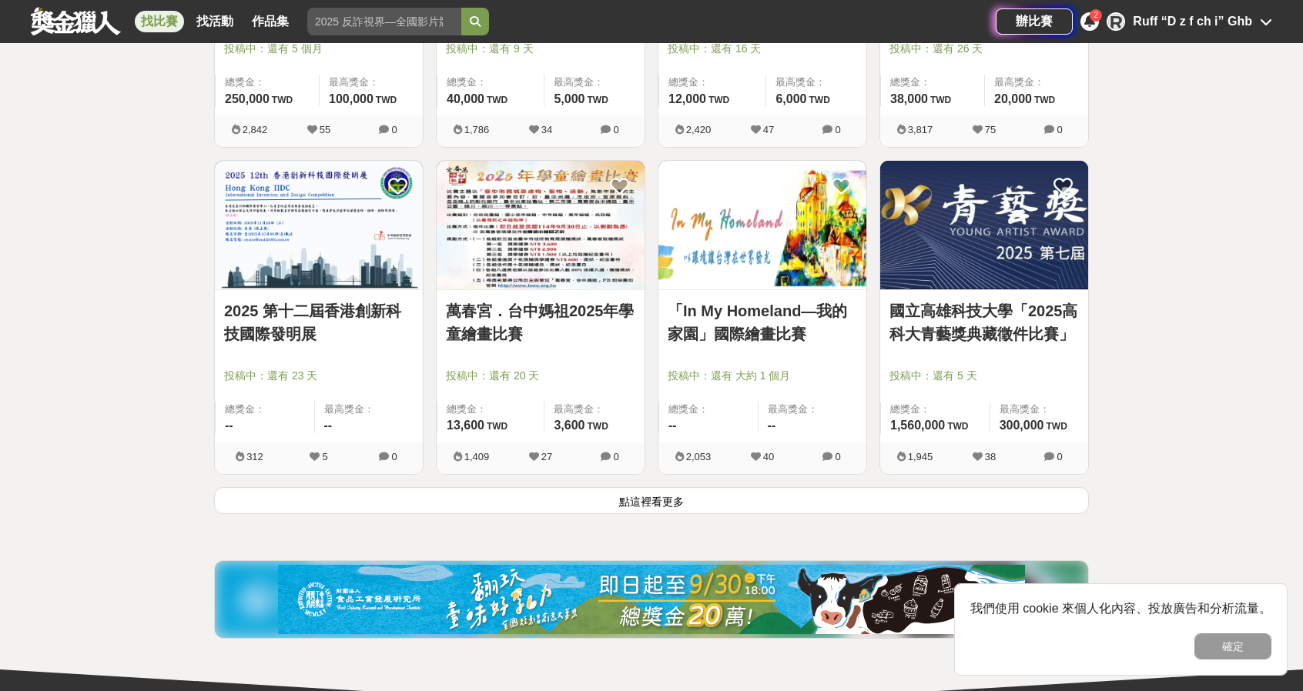
click at [607, 492] on button "點這裡看更多" at bounding box center [651, 500] width 875 height 27
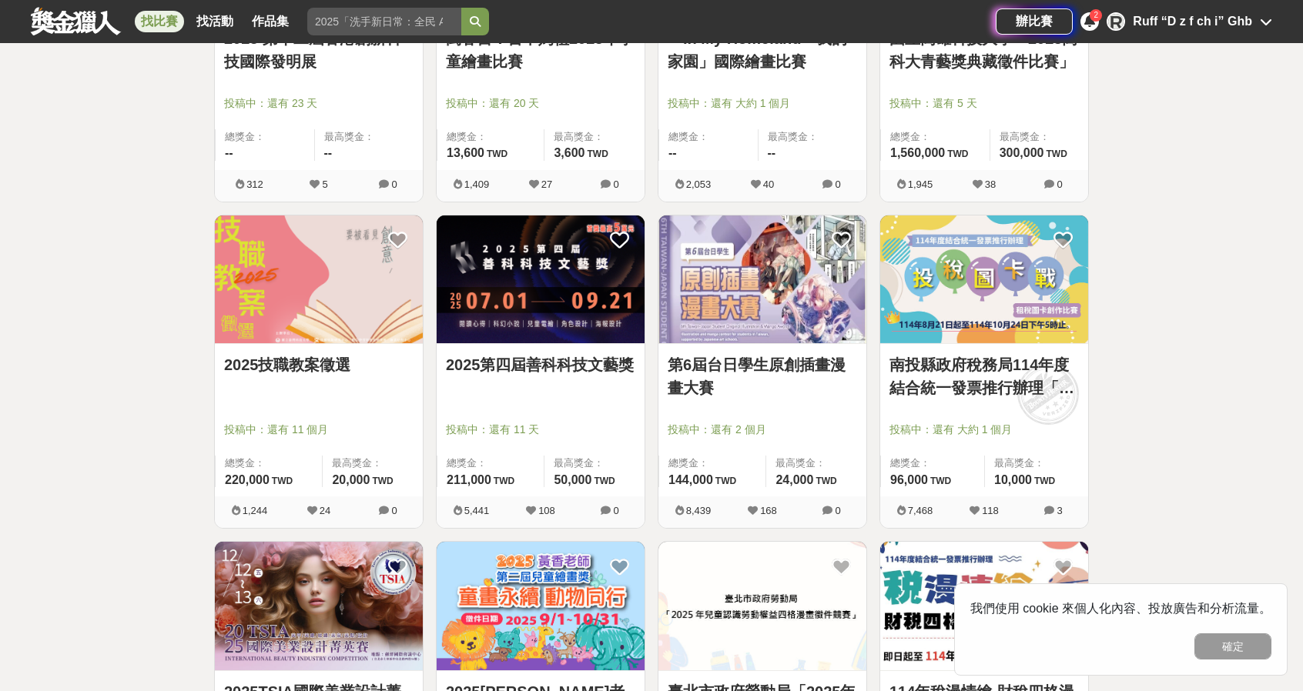
scroll to position [4080, 0]
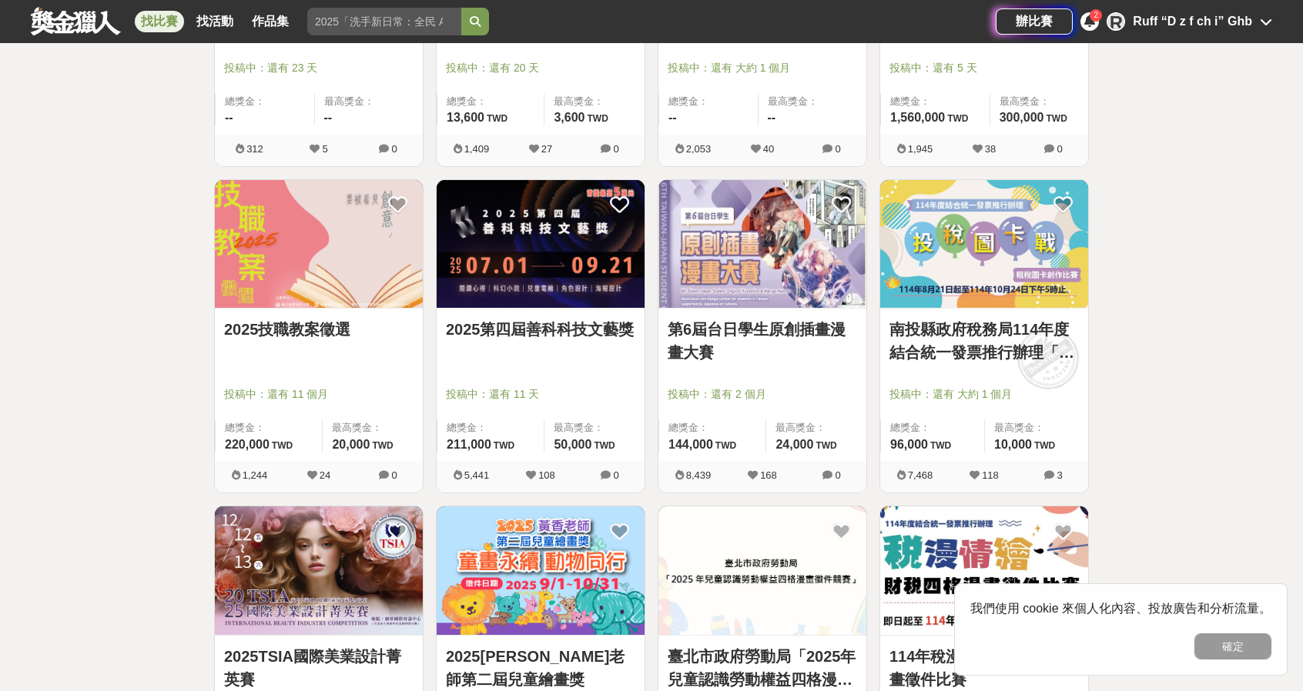
click at [750, 258] on img at bounding box center [762, 244] width 208 height 129
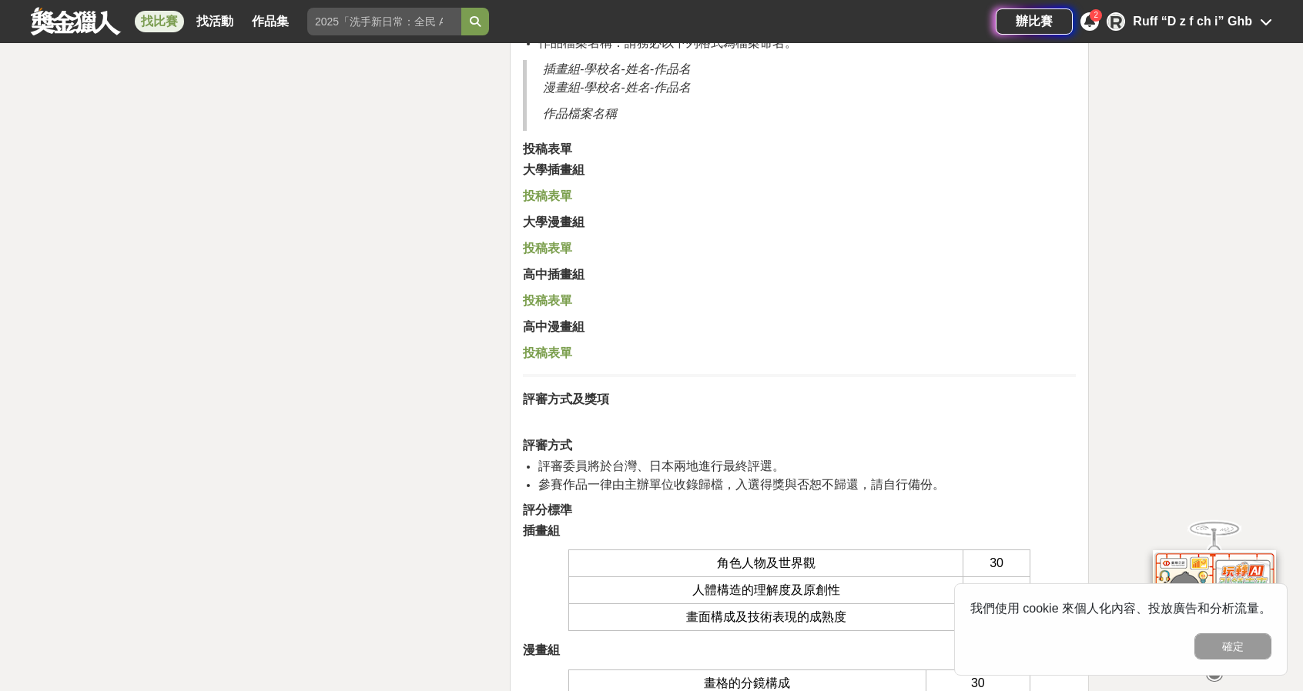
scroll to position [3234, 0]
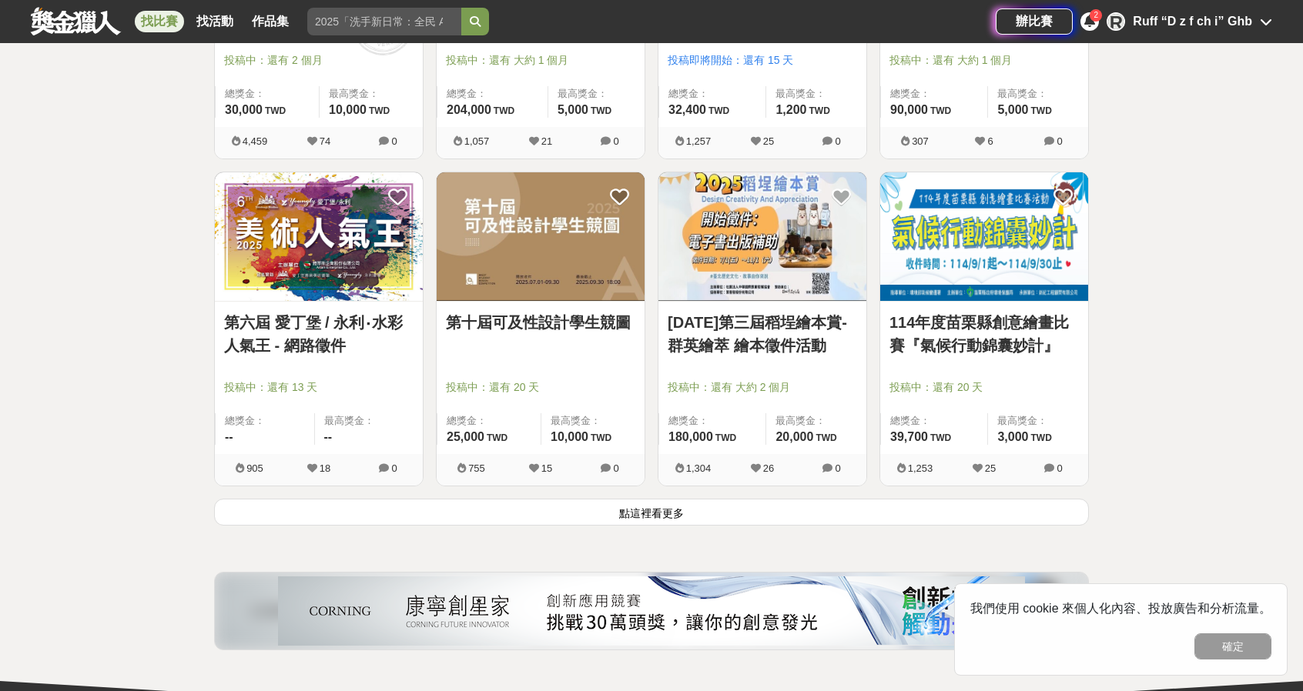
scroll to position [5774, 0]
